Goal: Transaction & Acquisition: Purchase product/service

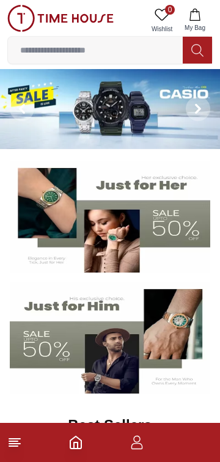
click at [155, 53] on input at bounding box center [95, 50] width 175 height 24
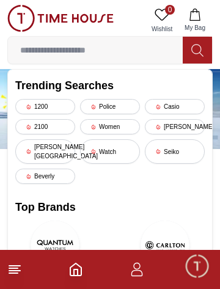
click at [15, 268] on line at bounding box center [13, 268] width 9 height 0
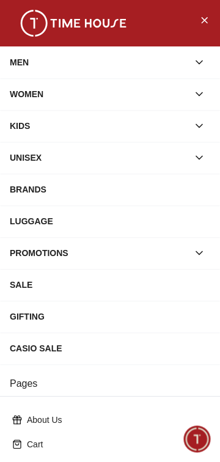
click at [202, 94] on icon "button" at bounding box center [199, 94] width 12 height 12
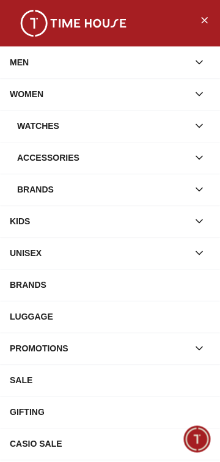
click at [197, 129] on icon "button" at bounding box center [199, 126] width 12 height 12
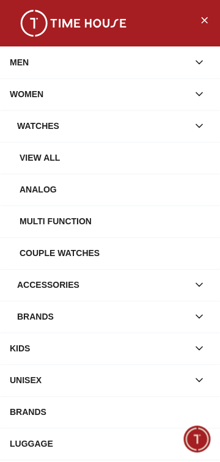
click at [39, 158] on div "View all" at bounding box center [115, 158] width 191 height 22
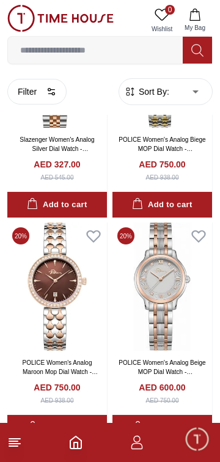
scroll to position [142, 0]
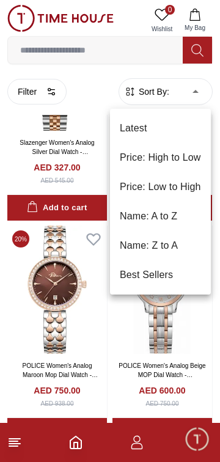
click at [179, 183] on li "Price: Low to High" at bounding box center [160, 186] width 101 height 29
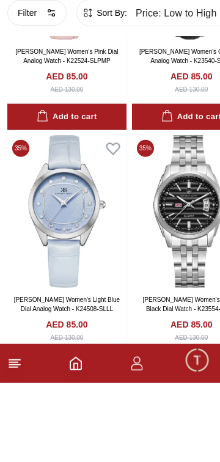
scroll to position [1422, 0]
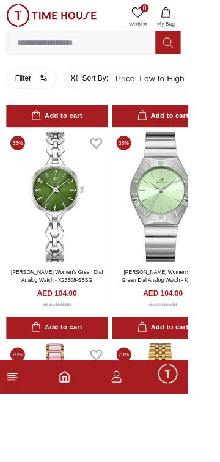
scroll to position [5214, 0]
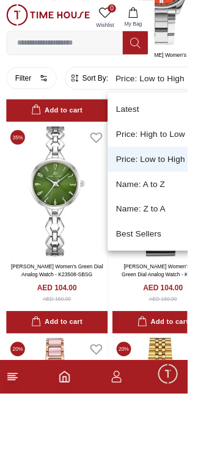
click at [203, 129] on li "Latest" at bounding box center [186, 128] width 119 height 29
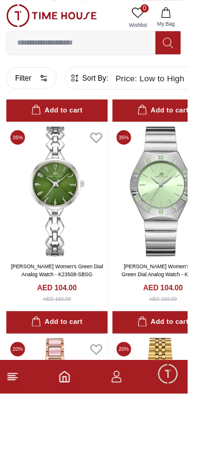
type input "*"
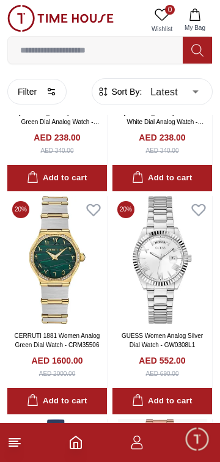
scroll to position [1743, 0]
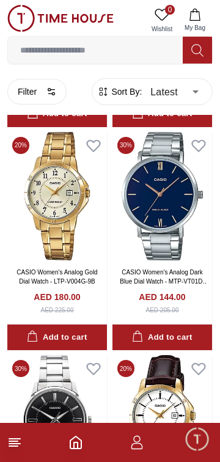
scroll to position [3809, 0]
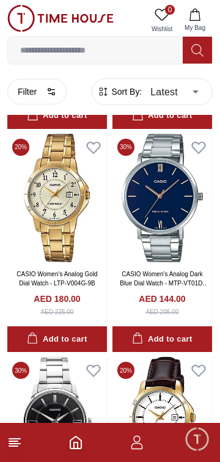
click at [51, 96] on icon "button" at bounding box center [51, 92] width 10 height 10
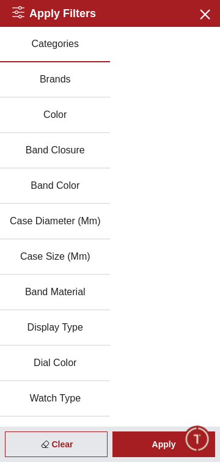
scroll to position [3709, 0]
click at [86, 80] on button "Brands" at bounding box center [55, 79] width 110 height 35
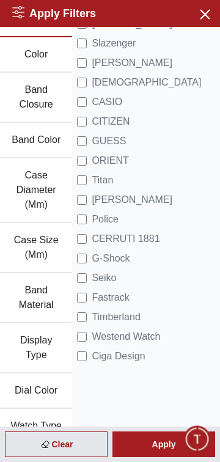
scroll to position [59, 0]
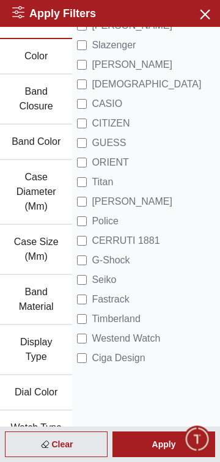
click at [136, 322] on span "Timberland" at bounding box center [116, 319] width 48 height 15
click at [162, 445] on div "Apply" at bounding box center [163, 445] width 103 height 26
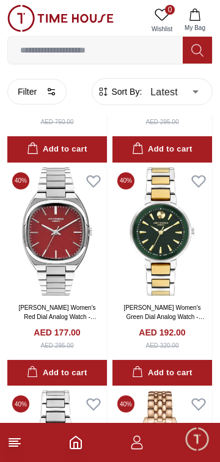
scroll to position [431, 0]
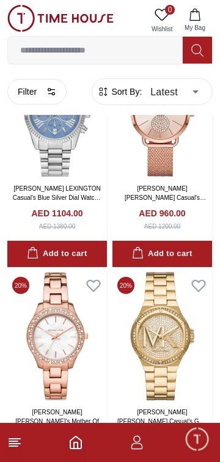
scroll to position [2334, 0]
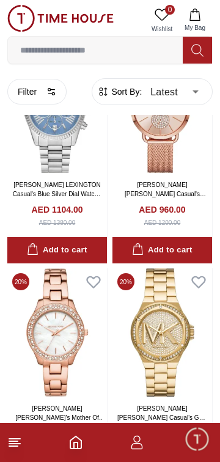
click at [36, 101] on button "Filter" at bounding box center [36, 92] width 59 height 26
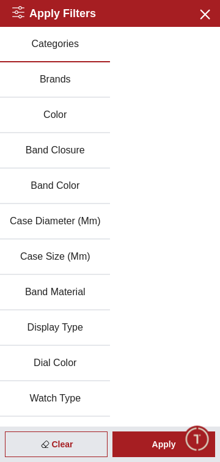
scroll to position [2271, 0]
click at [81, 85] on button "Brands" at bounding box center [55, 79] width 110 height 35
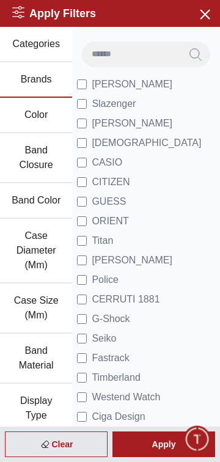
scroll to position [2271, 0]
click at [131, 82] on span "[PERSON_NAME]" at bounding box center [132, 84] width 81 height 15
click at [127, 86] on span "[PERSON_NAME]" at bounding box center [132, 84] width 81 height 15
click at [101, 202] on span "GUESS" at bounding box center [109, 201] width 34 height 15
click at [155, 443] on div "Apply" at bounding box center [163, 445] width 103 height 26
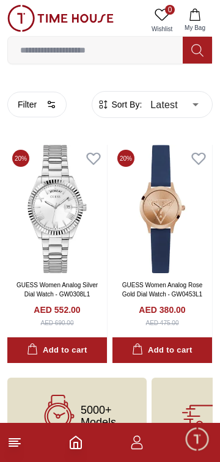
click at [185, 97] on body "100% Genuine products with International Warranty Shop From [GEOGRAPHIC_DATA] |…" at bounding box center [110, 227] width 220 height 455
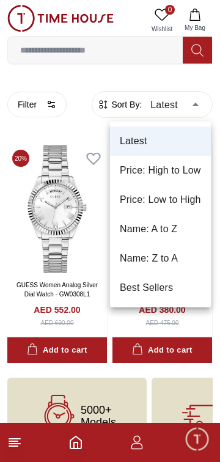
click at [56, 105] on div at bounding box center [110, 231] width 220 height 462
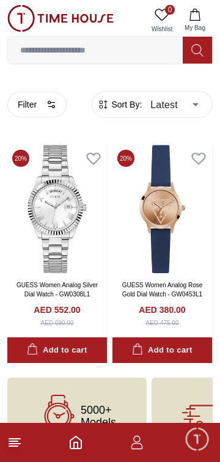
click at [53, 114] on button "Filter" at bounding box center [36, 105] width 59 height 26
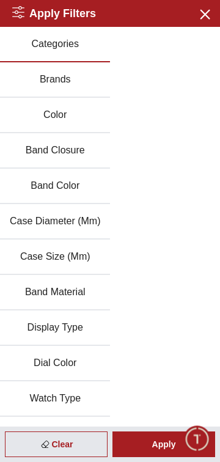
click at [84, 79] on button "Brands" at bounding box center [55, 79] width 110 height 35
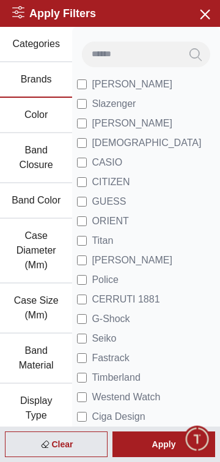
click at [94, 205] on span "GUESS" at bounding box center [109, 201] width 34 height 15
click at [112, 84] on span "[PERSON_NAME]" at bounding box center [132, 84] width 81 height 15
click at [142, 445] on div "Apply" at bounding box center [163, 445] width 103 height 26
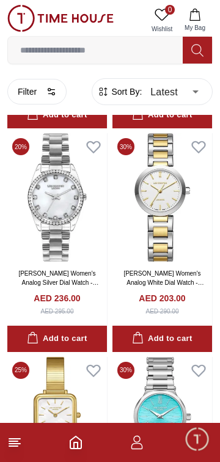
scroll to position [6447, 0]
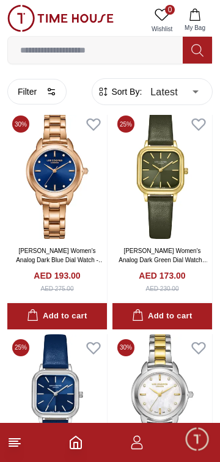
scroll to position [7855, 0]
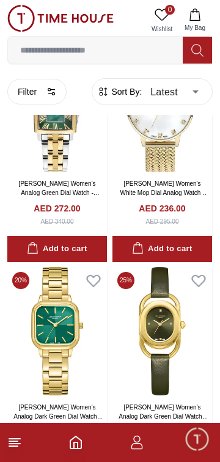
scroll to position [11003, 0]
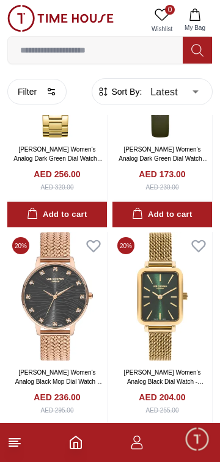
scroll to position [11089, 0]
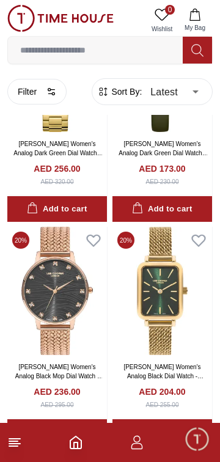
click at [77, 377] on link "[PERSON_NAME] Women's Analog Black Mop Dial Watch - LC07401.450" at bounding box center [59, 376] width 88 height 25
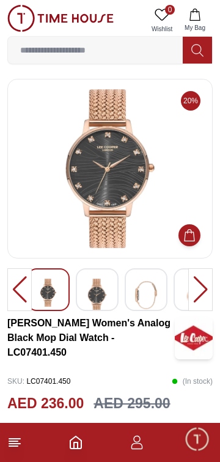
click at [101, 295] on img at bounding box center [97, 295] width 22 height 33
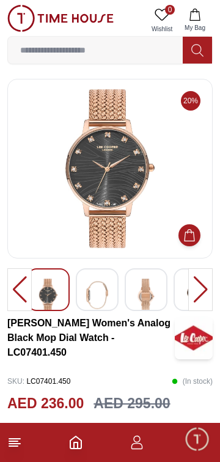
click at [98, 300] on img at bounding box center [97, 295] width 22 height 33
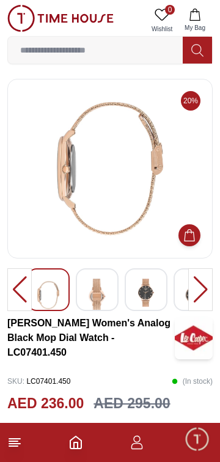
click at [144, 287] on img at bounding box center [146, 293] width 22 height 28
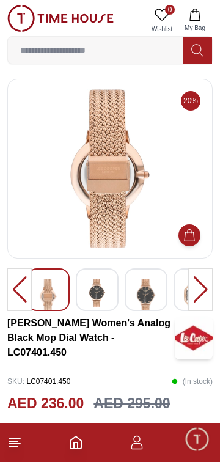
click at [101, 296] on img at bounding box center [97, 293] width 22 height 28
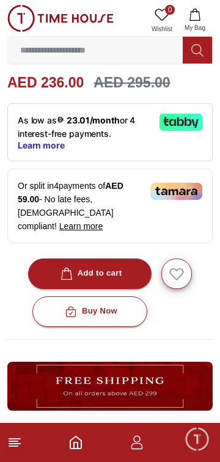
scroll to position [323, 0]
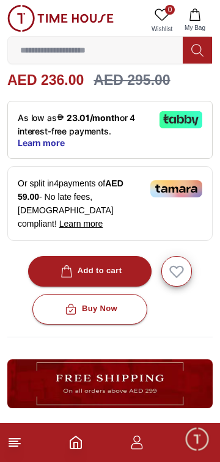
click at [127, 256] on button "Add to cart" at bounding box center [90, 271] width 124 height 31
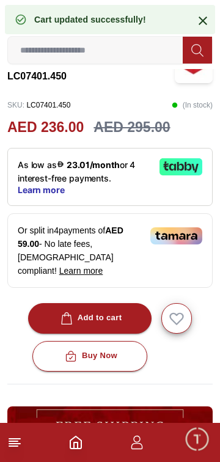
scroll to position [0, 0]
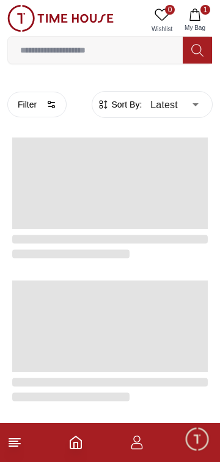
scroll to position [2100, 0]
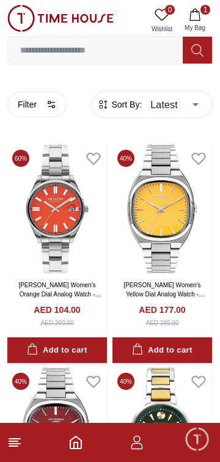
click at [40, 106] on button "Filter" at bounding box center [36, 105] width 59 height 26
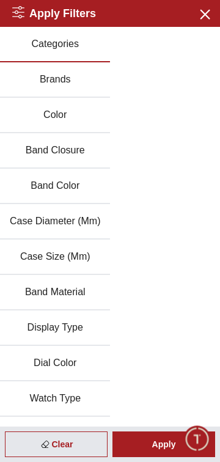
click at [60, 110] on button "Color" at bounding box center [55, 115] width 110 height 35
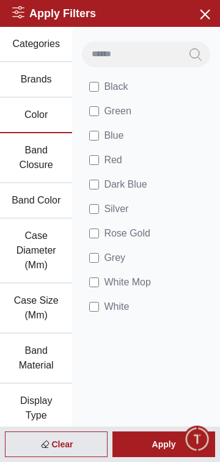
click at [138, 237] on span "Rose Gold" at bounding box center [127, 233] width 46 height 15
click at [153, 448] on div "Apply" at bounding box center [163, 445] width 103 height 26
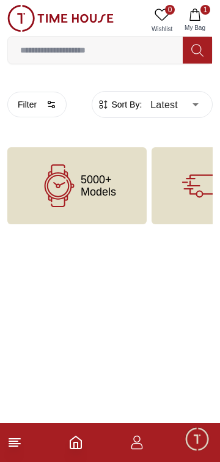
click at [51, 108] on icon "button" at bounding box center [51, 105] width 10 height 10
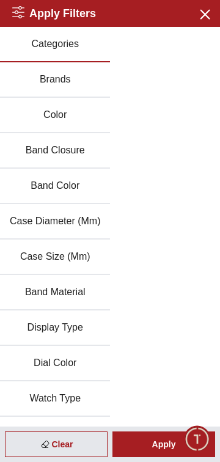
click at [68, 114] on button "Color" at bounding box center [55, 115] width 110 height 35
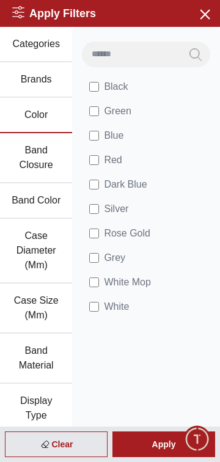
click at [53, 163] on button "Band Closure" at bounding box center [36, 158] width 72 height 50
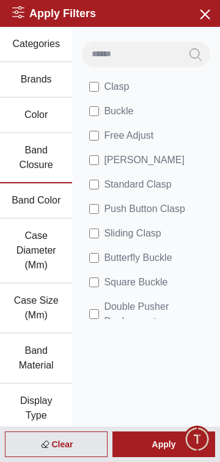
click at [50, 204] on button "Band Color" at bounding box center [36, 200] width 72 height 35
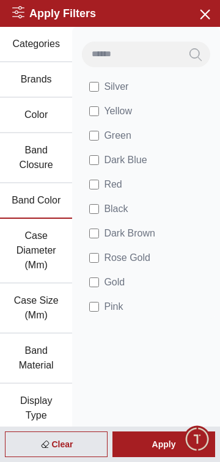
click at [53, 85] on button "Brands" at bounding box center [36, 79] width 72 height 35
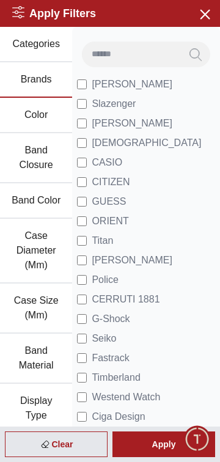
click at [50, 200] on button "Band Color" at bounding box center [36, 200] width 72 height 35
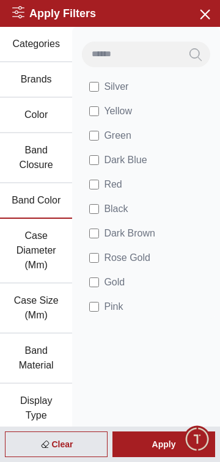
click at [45, 125] on button "Color" at bounding box center [36, 115] width 72 height 35
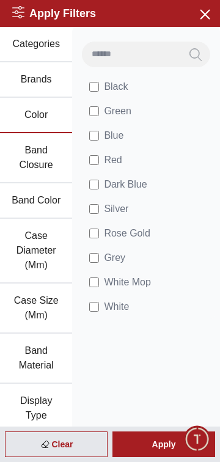
click at [142, 447] on div "Apply" at bounding box center [163, 445] width 103 height 26
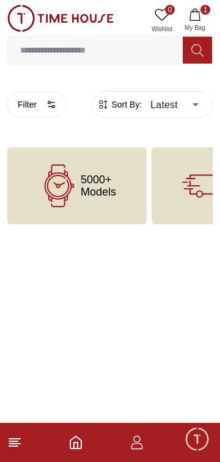
click at [76, 51] on input at bounding box center [95, 50] width 175 height 24
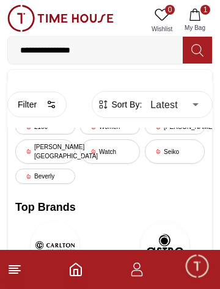
type input "**********"
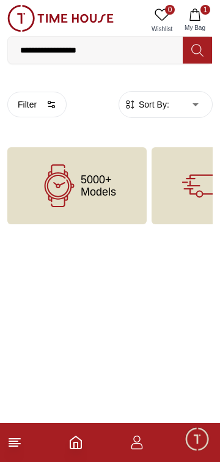
click at [21, 444] on icon at bounding box center [14, 442] width 15 height 15
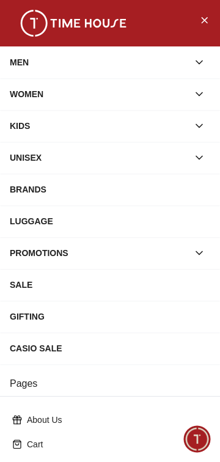
click at [51, 97] on div "WOMEN" at bounding box center [99, 94] width 179 height 22
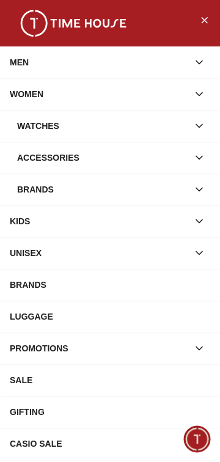
type input "*"
click at [199, 21] on icon "Close Menu" at bounding box center [204, 19] width 10 height 15
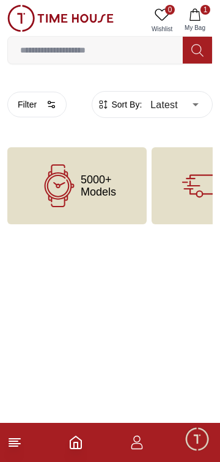
click at [72, 449] on icon "Home" at bounding box center [75, 442] width 11 height 12
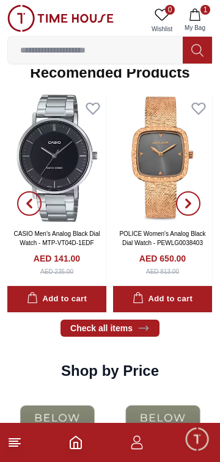
scroll to position [1275, 0]
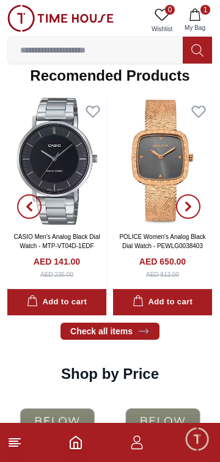
click at [62, 54] on input at bounding box center [95, 50] width 175 height 24
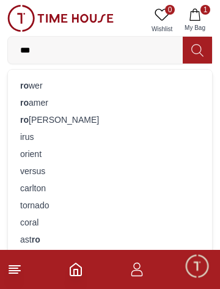
type input "****"
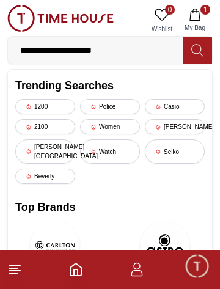
type input "**********"
click at [196, 57] on button at bounding box center [197, 50] width 29 height 27
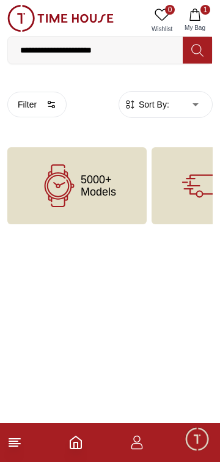
click at [129, 53] on input "**********" at bounding box center [95, 50] width 175 height 24
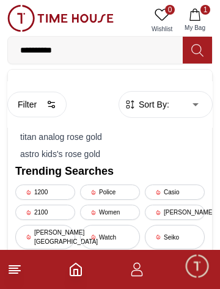
type input "*********"
click at [89, 139] on div "titan analog rose gold" at bounding box center [110, 136] width 190 height 17
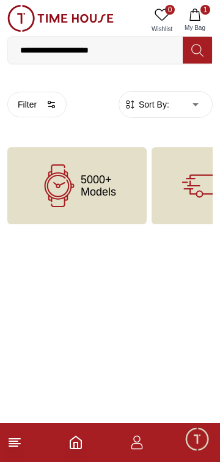
click at [80, 448] on icon "Home" at bounding box center [75, 442] width 11 height 12
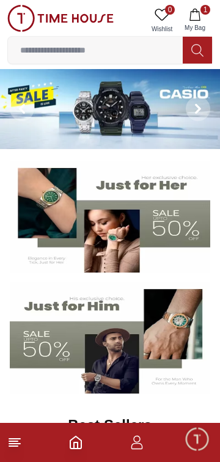
click at [136, 52] on input at bounding box center [95, 50] width 175 height 24
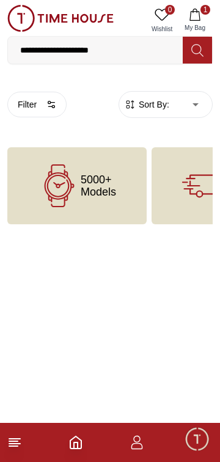
click at [191, 17] on icon "button" at bounding box center [195, 15] width 10 height 12
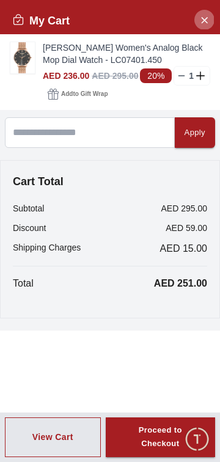
click at [197, 12] on button "Close Account" at bounding box center [204, 20] width 20 height 20
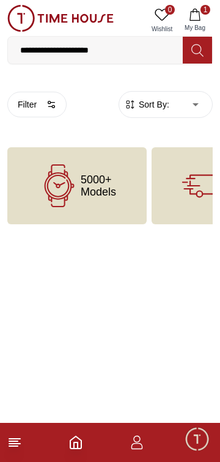
click at [46, 54] on input "**********" at bounding box center [95, 50] width 175 height 24
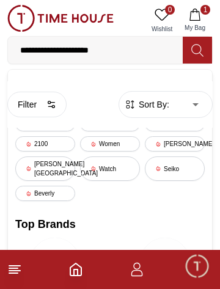
click at [22, 26] on img at bounding box center [60, 18] width 106 height 27
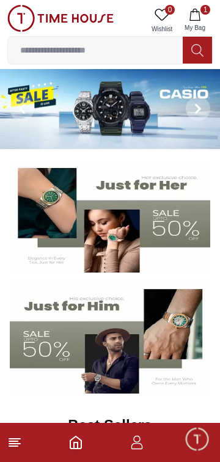
click at [76, 446] on icon "Home" at bounding box center [75, 442] width 15 height 15
click at [139, 446] on icon "button" at bounding box center [137, 442] width 15 height 15
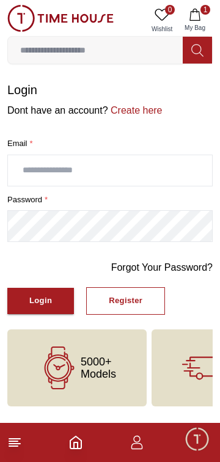
click at [17, 444] on line at bounding box center [14, 444] width 11 height 0
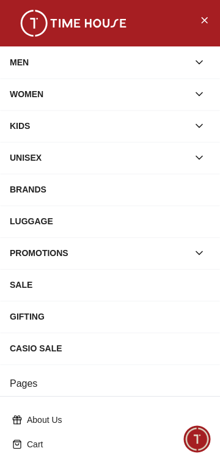
click at [19, 71] on div "MEN" at bounding box center [99, 62] width 179 height 22
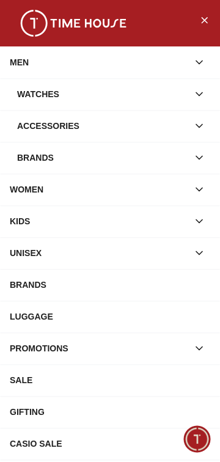
click at [33, 98] on div "Watches" at bounding box center [102, 94] width 171 height 22
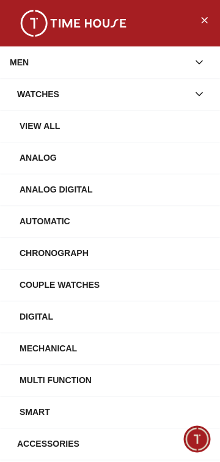
click at [44, 131] on div "View All" at bounding box center [115, 126] width 191 height 22
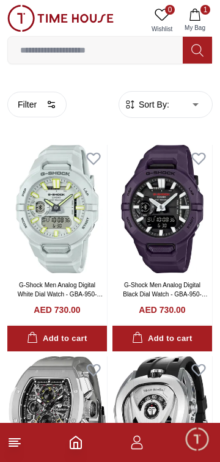
click at [45, 106] on button "Filter" at bounding box center [36, 105] width 59 height 26
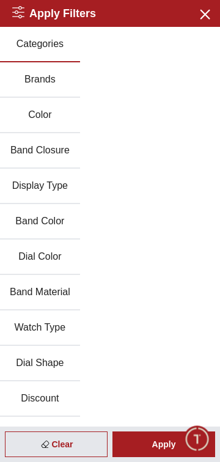
click at [29, 84] on button "Brands" at bounding box center [40, 79] width 80 height 35
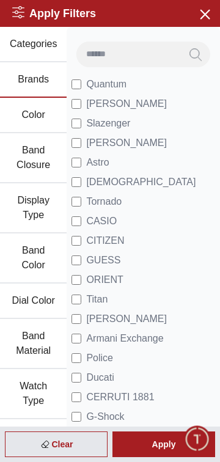
click at [147, 446] on div "Apply" at bounding box center [163, 445] width 103 height 26
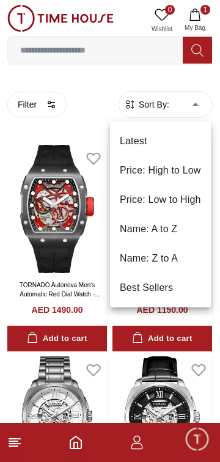
click at [174, 205] on li "Price: Low to High" at bounding box center [160, 199] width 101 height 29
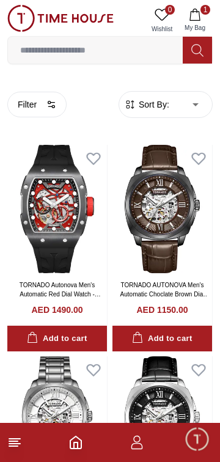
type input "*"
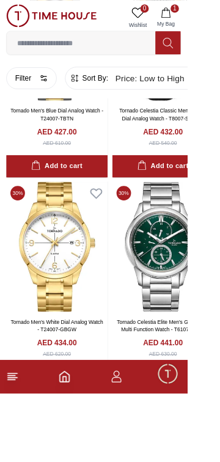
scroll to position [1921, 0]
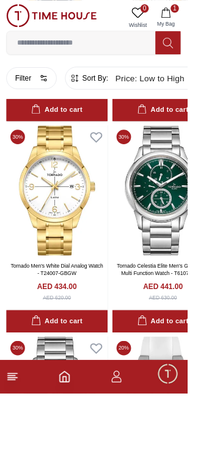
scroll to position [1982, 0]
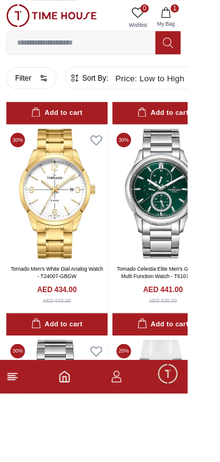
click at [201, 315] on link "Tornado Celestia Elite Men's Green Dial Multi Function Watch - T6107-SBSH" at bounding box center [192, 320] width 108 height 16
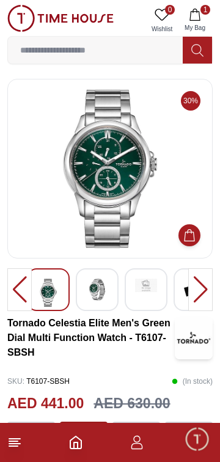
click at [105, 290] on img at bounding box center [97, 290] width 22 height 22
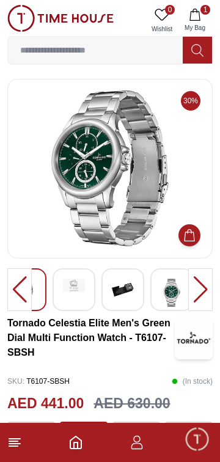
click at [155, 294] on div at bounding box center [171, 289] width 43 height 43
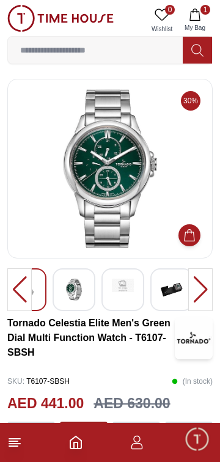
click at [174, 292] on img at bounding box center [172, 290] width 22 height 22
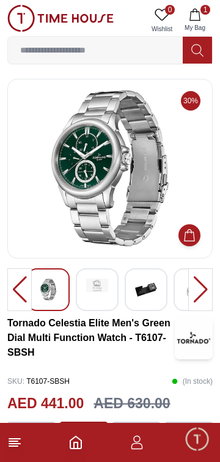
click at [142, 296] on img at bounding box center [146, 290] width 22 height 22
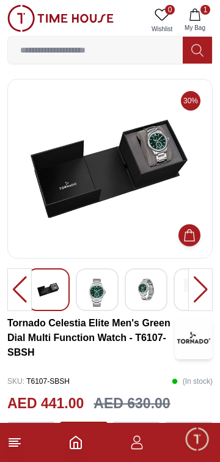
click at [146, 296] on img at bounding box center [146, 290] width 22 height 22
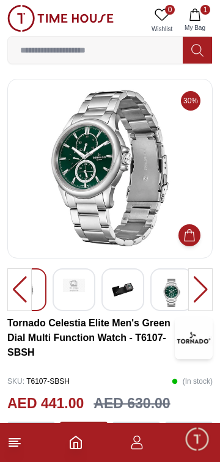
click at [167, 290] on img at bounding box center [172, 293] width 22 height 28
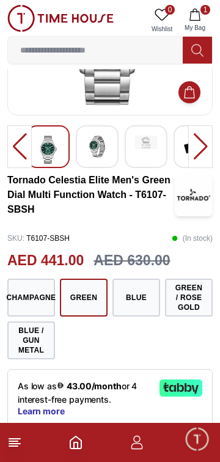
scroll to position [145, 0]
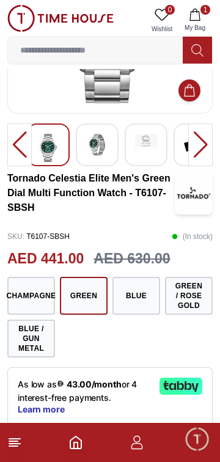
click at [191, 296] on button "Green / Rose Gold" at bounding box center [189, 296] width 48 height 38
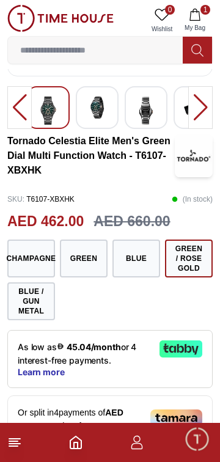
scroll to position [177, 0]
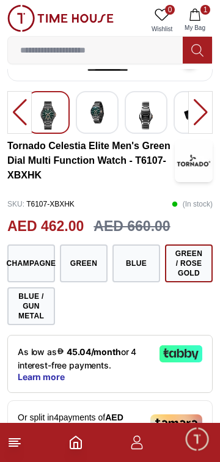
click at [46, 307] on button "Blue / Gun Metal" at bounding box center [31, 306] width 48 height 38
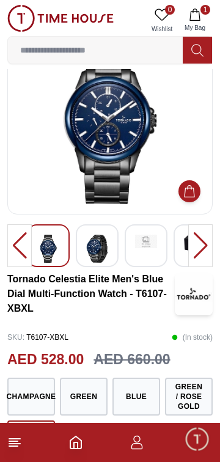
scroll to position [70, 0]
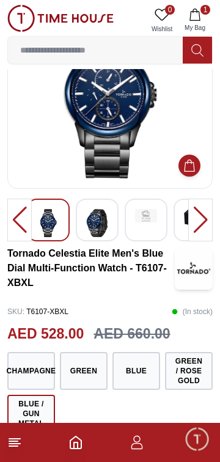
click at [43, 361] on button "Champagne" at bounding box center [31, 371] width 48 height 38
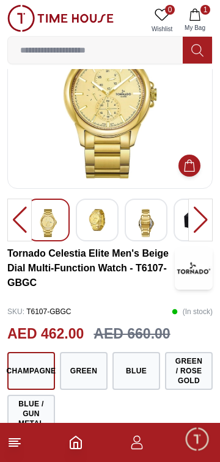
click at [100, 369] on button "Green" at bounding box center [84, 371] width 48 height 38
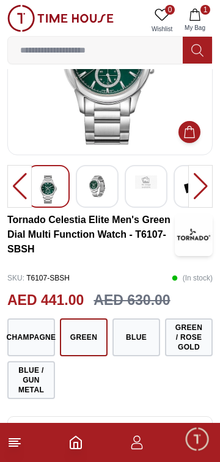
scroll to position [111, 0]
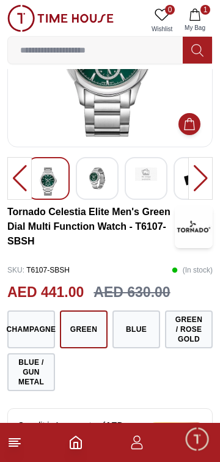
click at [41, 372] on button "Blue / Gun Metal" at bounding box center [31, 372] width 48 height 38
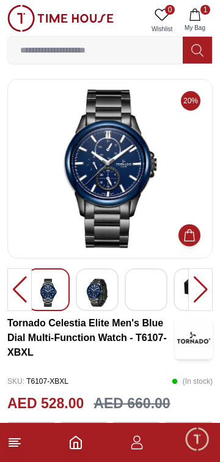
scroll to position [111, 0]
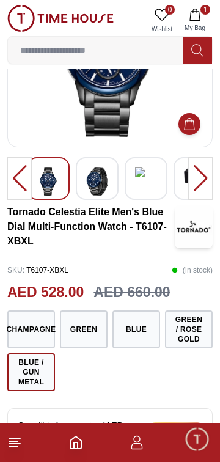
scroll to position [70, 0]
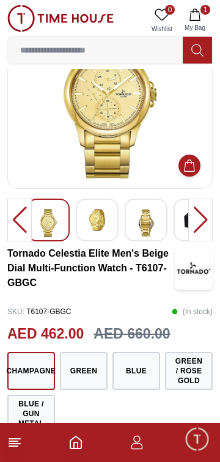
scroll to position [177, 0]
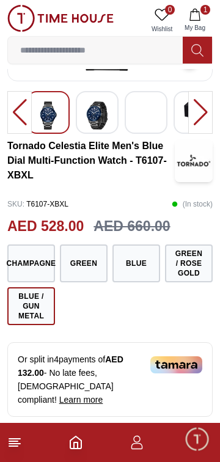
scroll to position [145, 0]
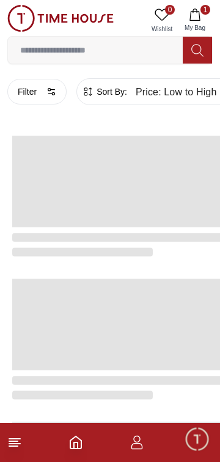
scroll to position [1982, 0]
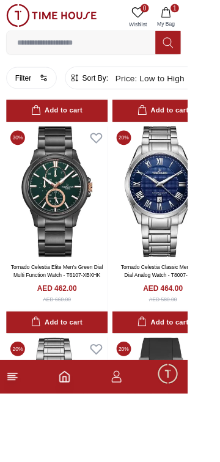
scroll to position [493, 0]
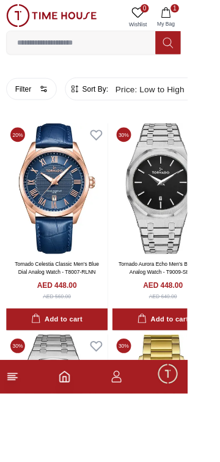
click at [44, 105] on button "Filter" at bounding box center [36, 105] width 59 height 26
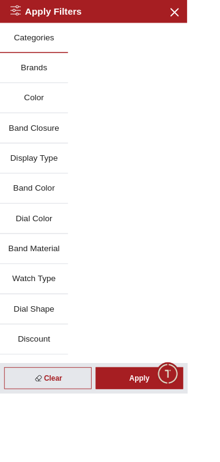
click at [53, 79] on button "Brands" at bounding box center [40, 79] width 80 height 35
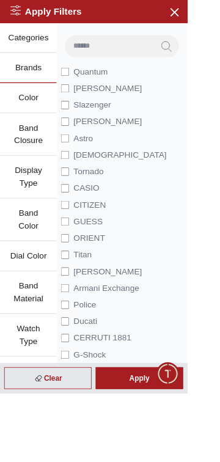
click at [50, 51] on button "Categories" at bounding box center [33, 44] width 67 height 35
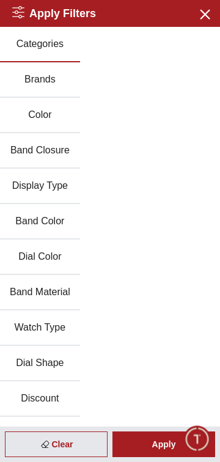
click at [207, 21] on button "Close menu" at bounding box center [204, 14] width 20 height 20
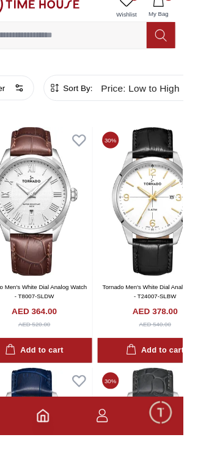
scroll to position [1, 0]
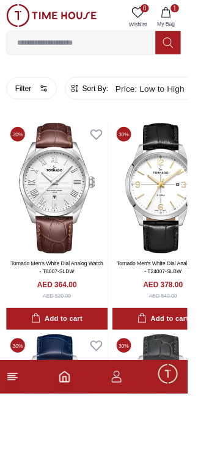
click at [34, 462] on footer "1" at bounding box center [110, 442] width 220 height 39
click at [15, 444] on line at bounding box center [14, 444] width 11 height 0
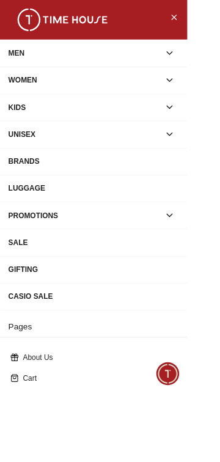
click at [205, 160] on icon "button" at bounding box center [199, 158] width 12 height 12
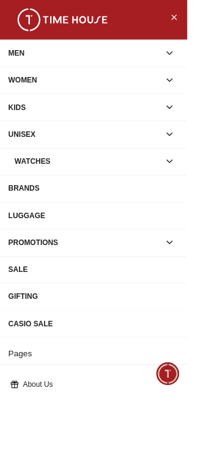
click at [49, 196] on div "Watches" at bounding box center [102, 190] width 171 height 22
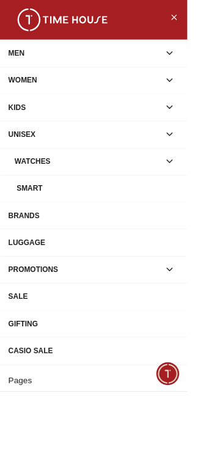
click at [41, 197] on div "Watches" at bounding box center [102, 190] width 171 height 22
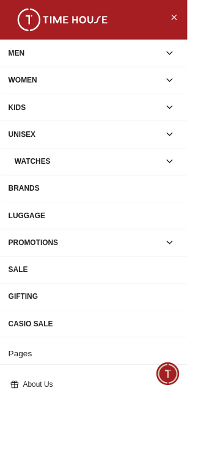
click at [31, 164] on div "UNISEX" at bounding box center [99, 158] width 179 height 22
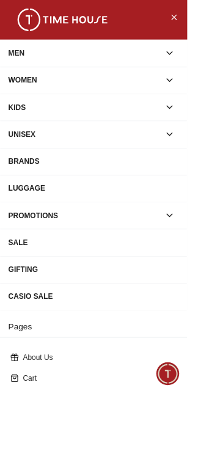
click at [45, 163] on div "UNISEX" at bounding box center [99, 158] width 179 height 22
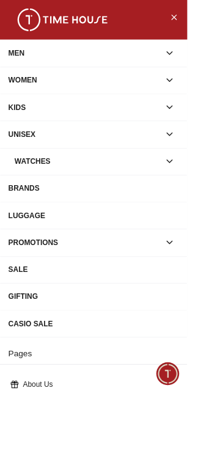
click at [42, 193] on div "Watches" at bounding box center [102, 190] width 171 height 22
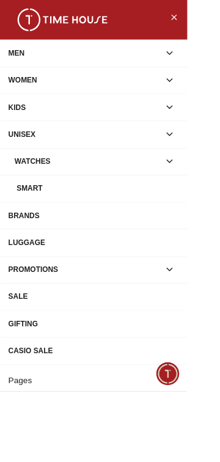
click at [32, 226] on div "Smart" at bounding box center [115, 221] width 191 height 22
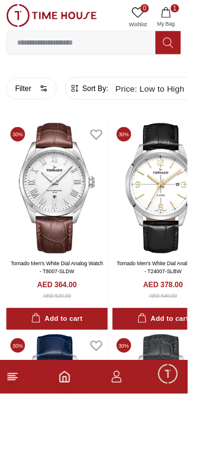
type input "******"
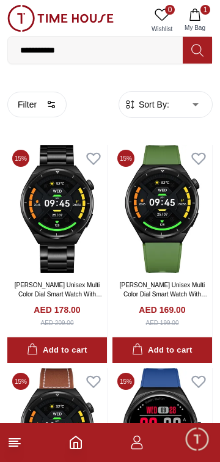
click at [43, 113] on button "Filter" at bounding box center [36, 105] width 59 height 26
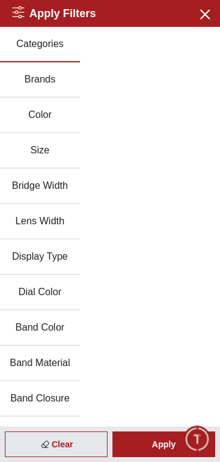
click at [52, 83] on button "Brands" at bounding box center [40, 79] width 80 height 35
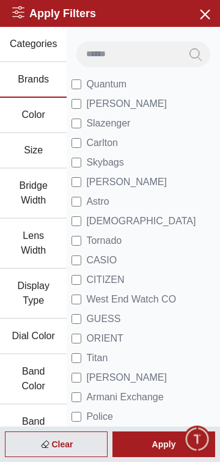
click at [130, 109] on span "[PERSON_NAME]" at bounding box center [126, 104] width 81 height 15
click at [147, 444] on div "Apply" at bounding box center [163, 445] width 103 height 26
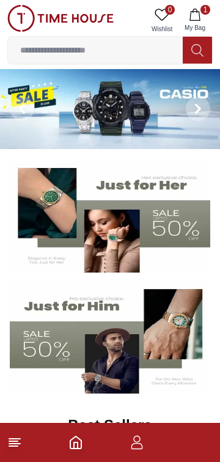
click at [74, 449] on icon "Home" at bounding box center [75, 442] width 15 height 15
click at [133, 449] on icon "button" at bounding box center [137, 442] width 15 height 15
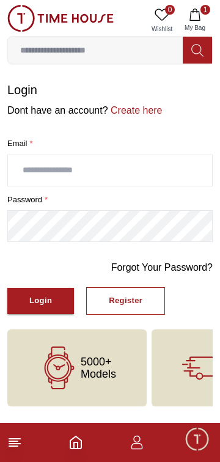
click at [21, 449] on icon at bounding box center [14, 442] width 15 height 15
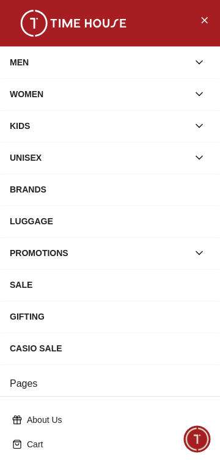
click at [204, 93] on icon "button" at bounding box center [199, 94] width 12 height 12
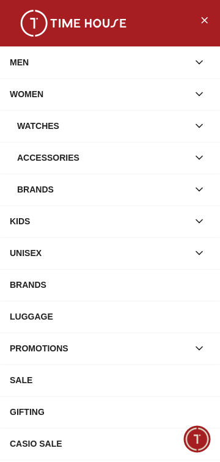
click at [43, 127] on div "Watches" at bounding box center [102, 126] width 171 height 22
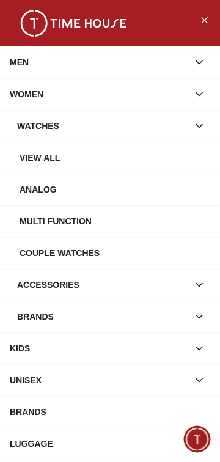
click at [32, 155] on div "View all" at bounding box center [115, 158] width 191 height 22
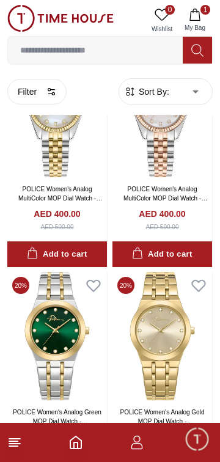
scroll to position [990, 0]
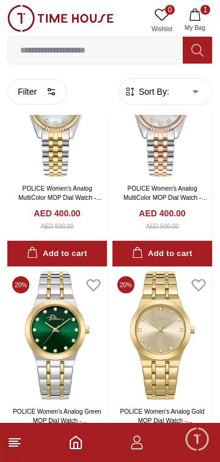
click at [169, 94] on body "100% Genuine products with International Warranty Shop From UAE | العربية | Cur…" at bounding box center [110, 258] width 220 height 2497
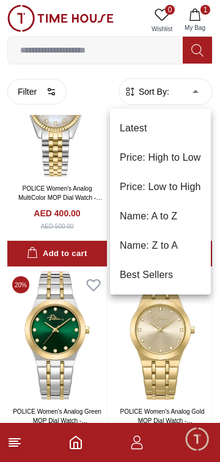
click at [167, 130] on li "Latest" at bounding box center [160, 128] width 101 height 29
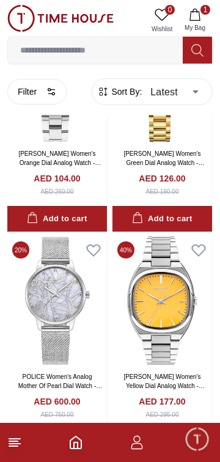
scroll to position [133, 0]
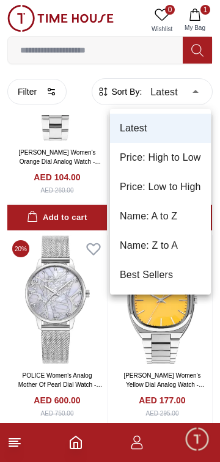
click at [50, 103] on div at bounding box center [110, 231] width 220 height 462
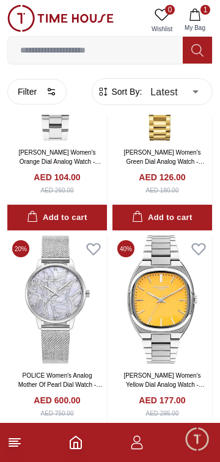
click at [52, 97] on button "Filter" at bounding box center [36, 92] width 59 height 26
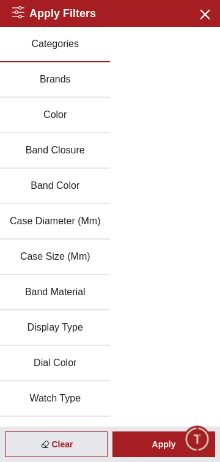
click at [87, 83] on button "Brands" at bounding box center [55, 79] width 110 height 35
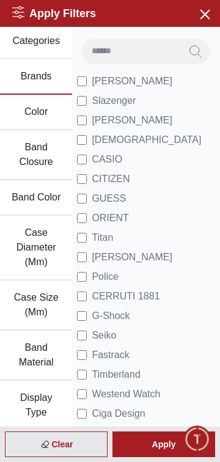
scroll to position [1, 0]
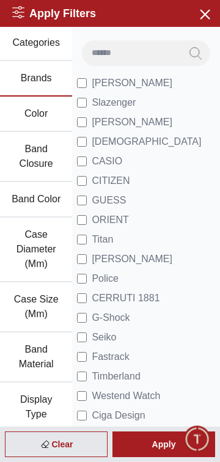
click at [108, 277] on span "Police" at bounding box center [105, 278] width 27 height 15
click at [138, 445] on div "Apply" at bounding box center [163, 445] width 103 height 26
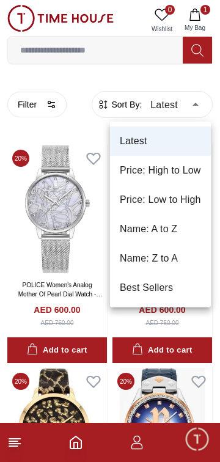
click at [191, 174] on li "Price: High to Low" at bounding box center [160, 170] width 101 height 29
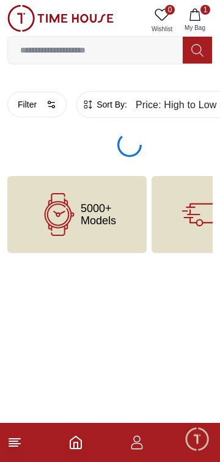
click at [194, 105] on body "100% Genuine products with International Warranty Shop From UAE | العربية | Cur…" at bounding box center [110, 126] width 220 height 253
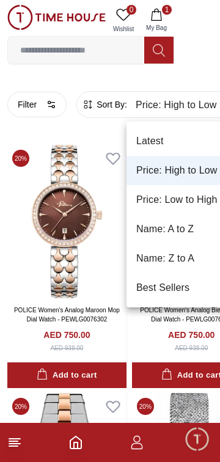
click at [197, 202] on li "Price: Low to High" at bounding box center [186, 199] width 119 height 29
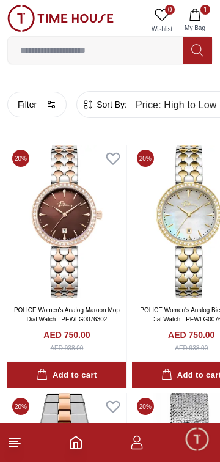
type input "*"
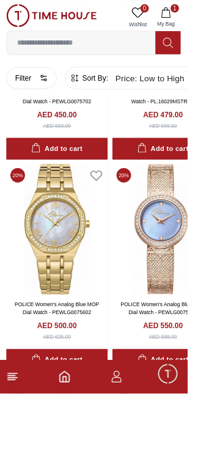
scroll to position [706, 0]
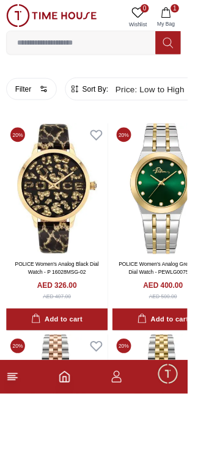
click at [202, 322] on link "POLICE Women's Analog Green MOP Dial Watch - PEWLG0075704" at bounding box center [191, 315] width 104 height 16
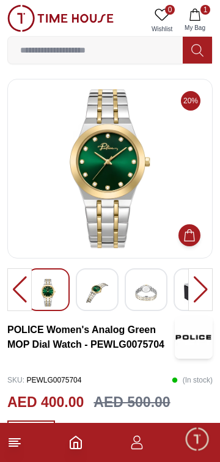
click at [101, 293] on img at bounding box center [97, 293] width 22 height 28
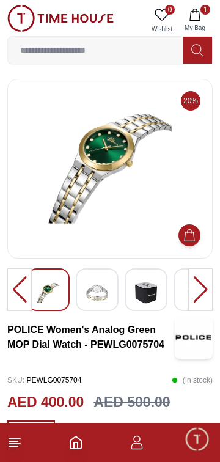
click at [106, 298] on img at bounding box center [97, 293] width 22 height 28
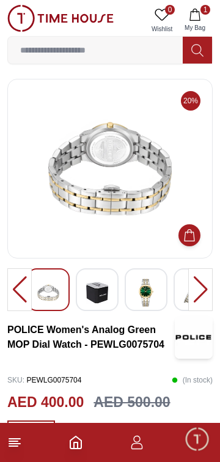
click at [147, 297] on img at bounding box center [146, 293] width 22 height 28
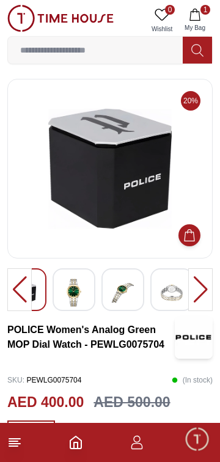
click at [173, 295] on img at bounding box center [172, 293] width 22 height 28
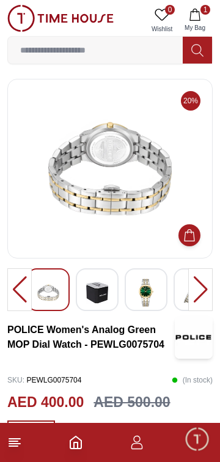
click at [146, 296] on img at bounding box center [146, 293] width 22 height 28
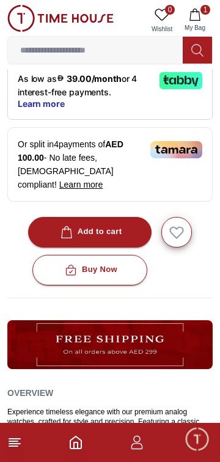
scroll to position [421, 0]
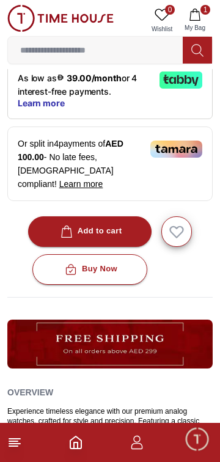
click at [107, 224] on div "Add to cart" at bounding box center [90, 231] width 64 height 14
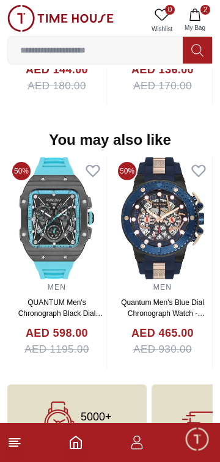
scroll to position [1294, 0]
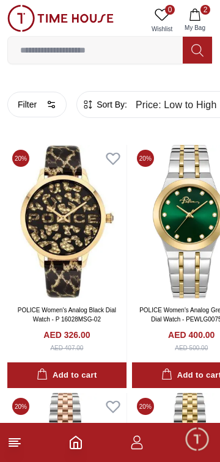
click at [43, 117] on button "Filter" at bounding box center [36, 105] width 59 height 26
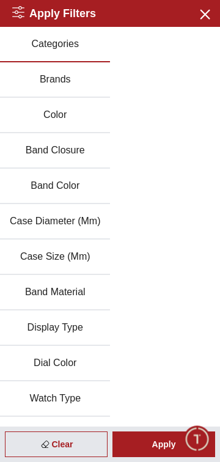
click at [84, 81] on button "Brands" at bounding box center [55, 79] width 110 height 35
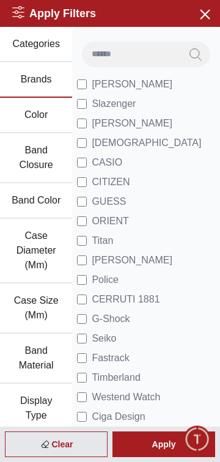
click at [108, 284] on span "Police" at bounding box center [105, 280] width 27 height 15
click at [205, 15] on icon "button" at bounding box center [205, 14] width 9 height 9
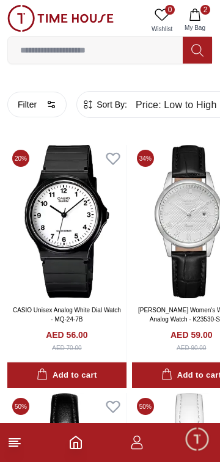
click at [21, 447] on icon at bounding box center [14, 442] width 15 height 15
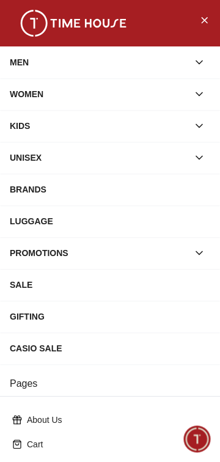
click at [195, 60] on icon "button" at bounding box center [199, 62] width 12 height 12
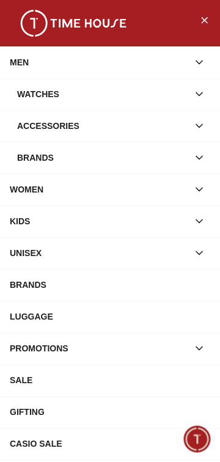
click at [39, 97] on div "Watches" at bounding box center [102, 94] width 171 height 22
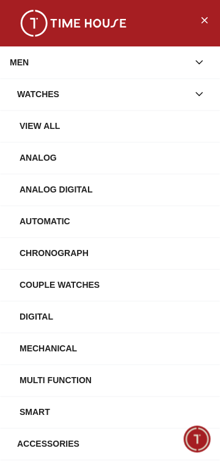
click at [33, 126] on div "View All" at bounding box center [115, 126] width 191 height 22
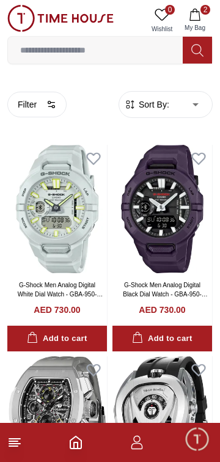
click at [50, 105] on icon "button" at bounding box center [51, 105] width 10 height 10
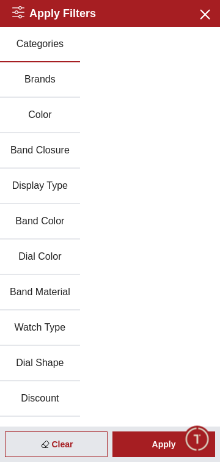
click at [61, 84] on button "Brands" at bounding box center [40, 79] width 80 height 35
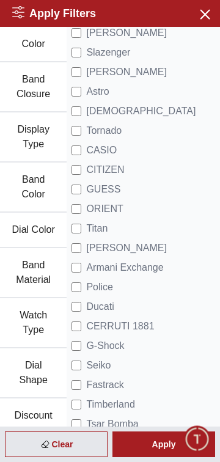
scroll to position [76, 0]
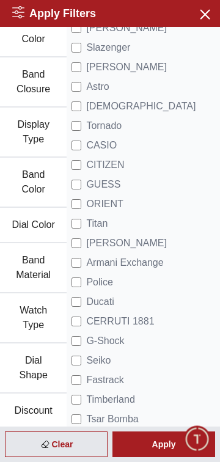
click at [90, 284] on span "Police" at bounding box center [99, 282] width 27 height 15
click at [155, 451] on div "Apply" at bounding box center [163, 445] width 103 height 26
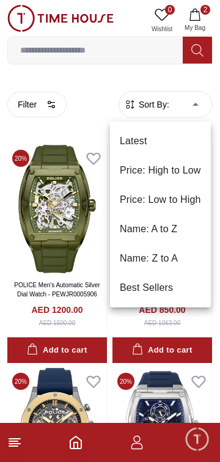
click at [170, 201] on li "Price: Low to High" at bounding box center [160, 199] width 101 height 29
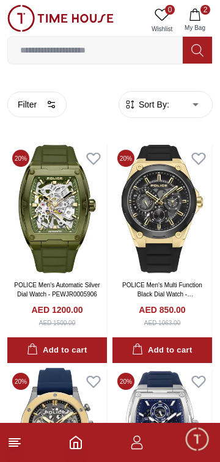
type input "*"
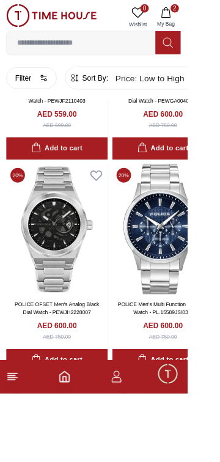
scroll to position [1194, 0]
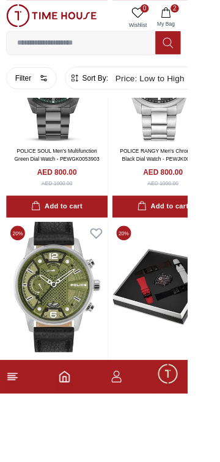
scroll to position [4112, 0]
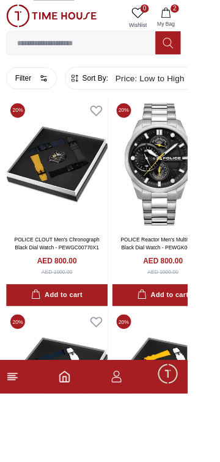
scroll to position [4500, 0]
click at [197, 17] on icon "button" at bounding box center [195, 15] width 12 height 12
